Goal: Navigation & Orientation: Find specific page/section

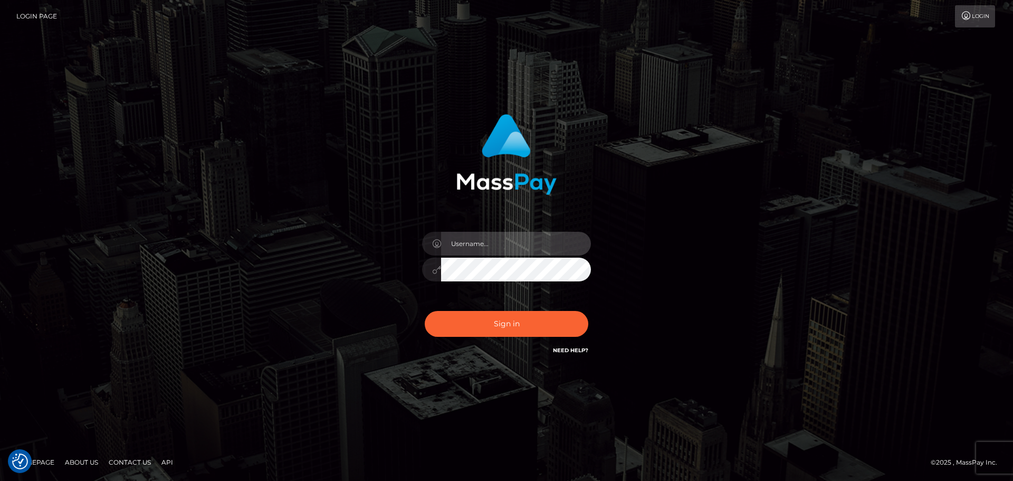
click at [514, 247] on input "text" at bounding box center [516, 244] width 150 height 24
type input "dawson.throne"
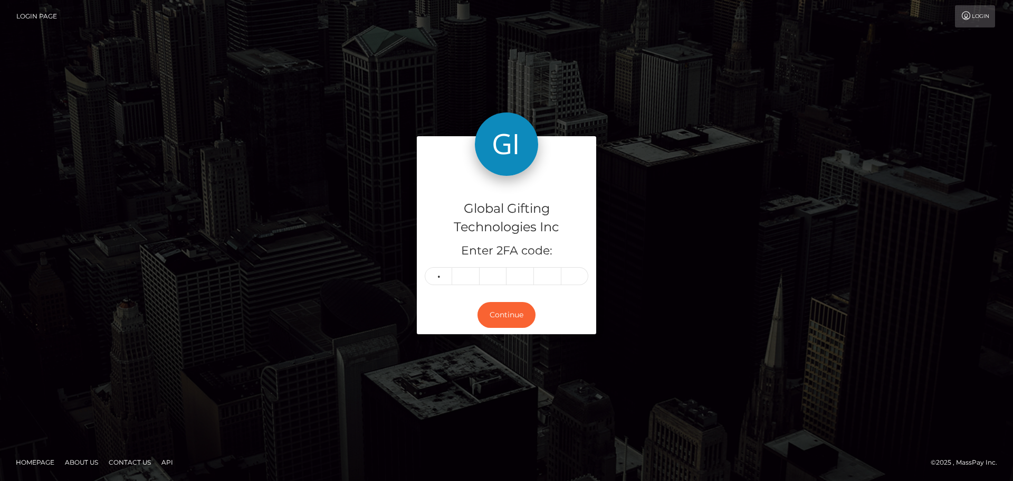
type input "6"
type input "4"
type input "0"
type input "3"
type input "9"
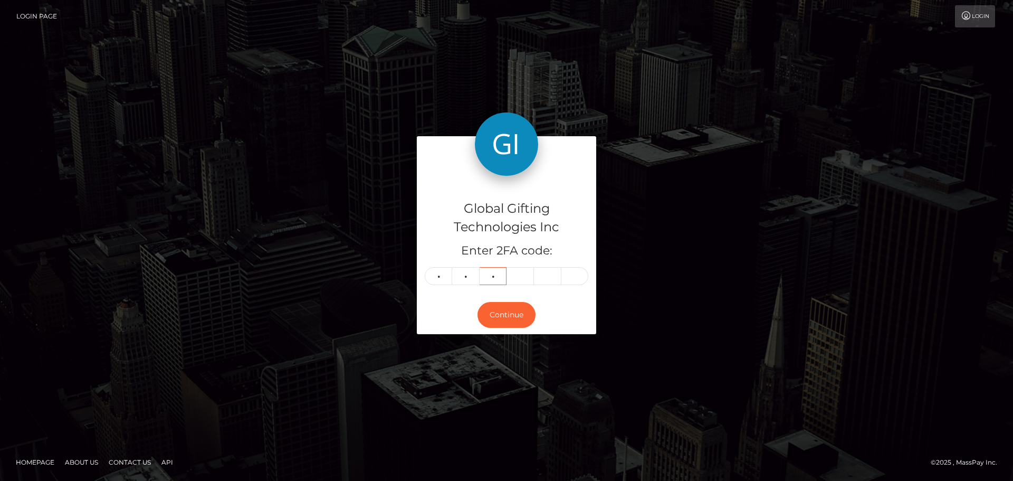
type input "7"
type input "5"
type input "1"
type input "8"
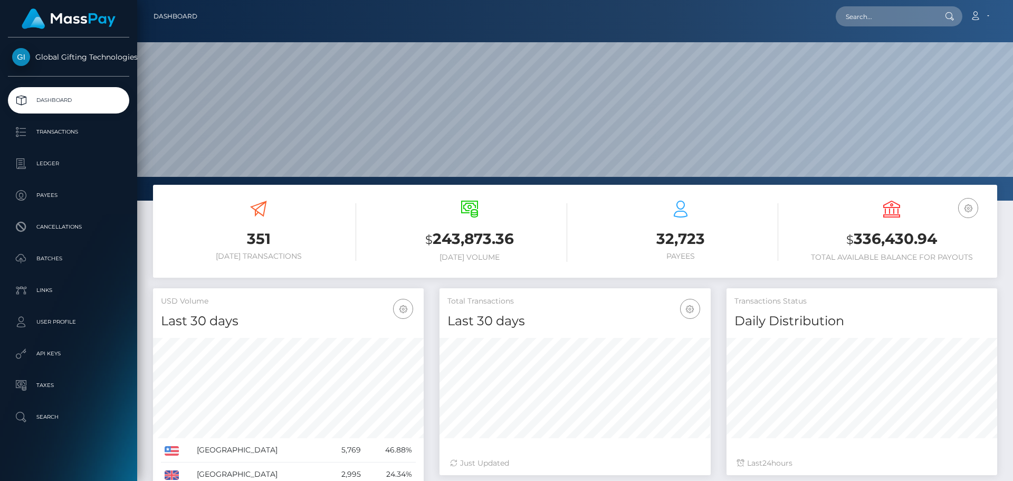
scroll to position [187, 271]
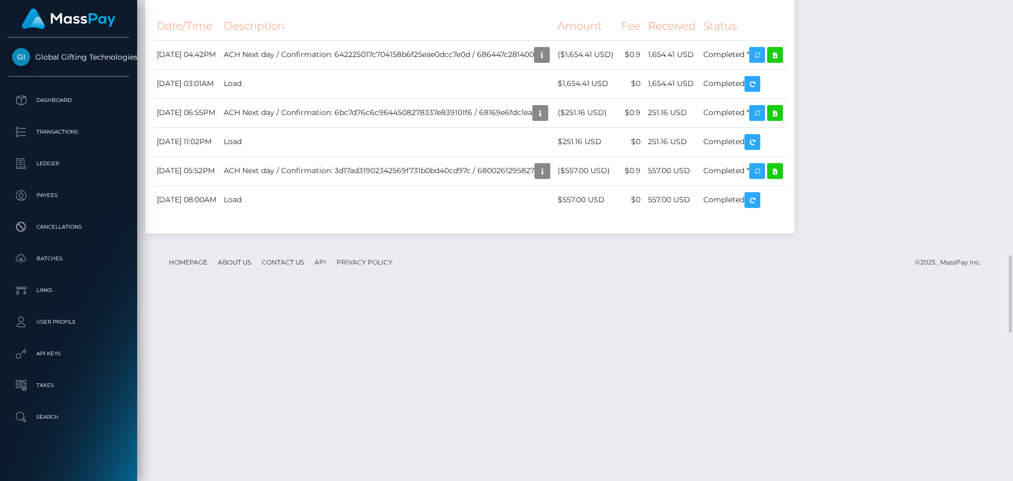
scroll to position [1583, 0]
